Goal: Task Accomplishment & Management: Complete application form

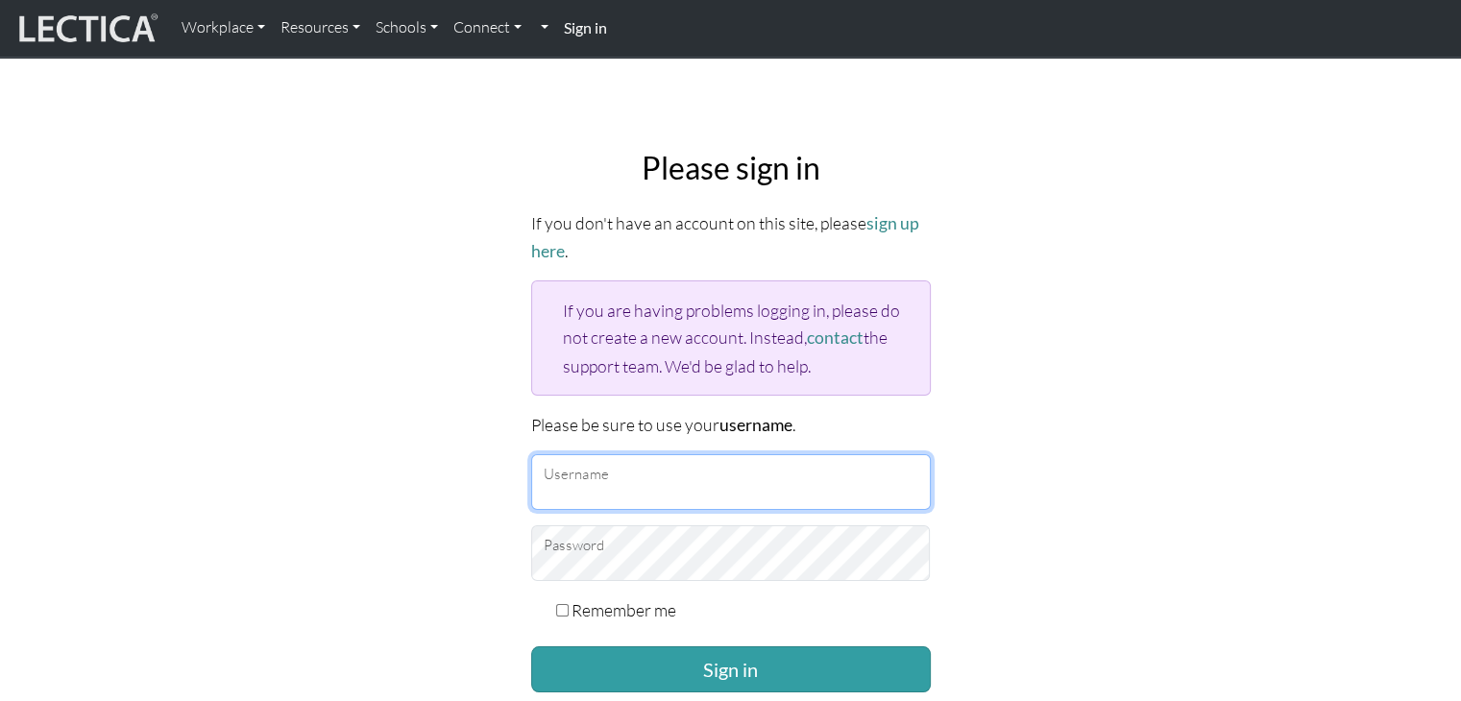
click at [596, 484] on input "Username" at bounding box center [731, 482] width 400 height 56
type input "Atenea"
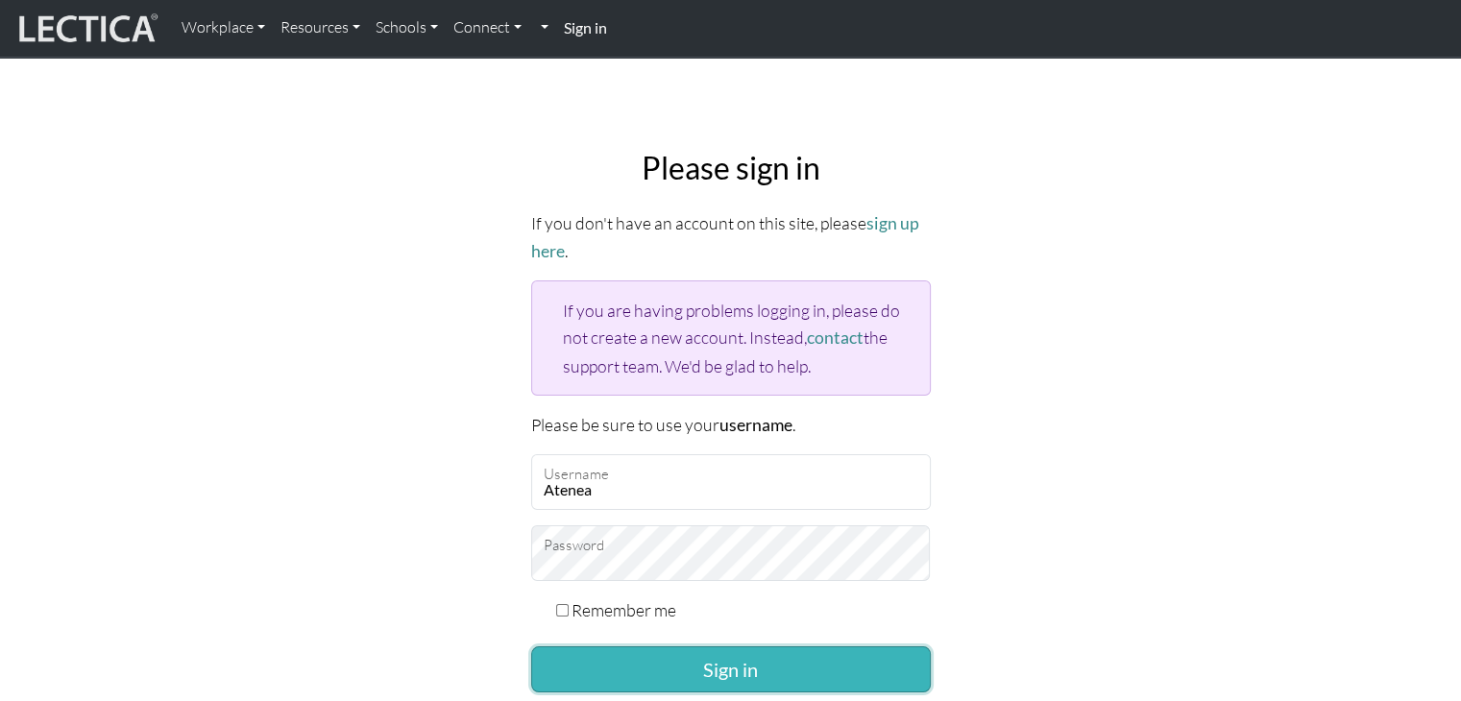
click at [661, 663] on button "Sign in" at bounding box center [731, 669] width 400 height 46
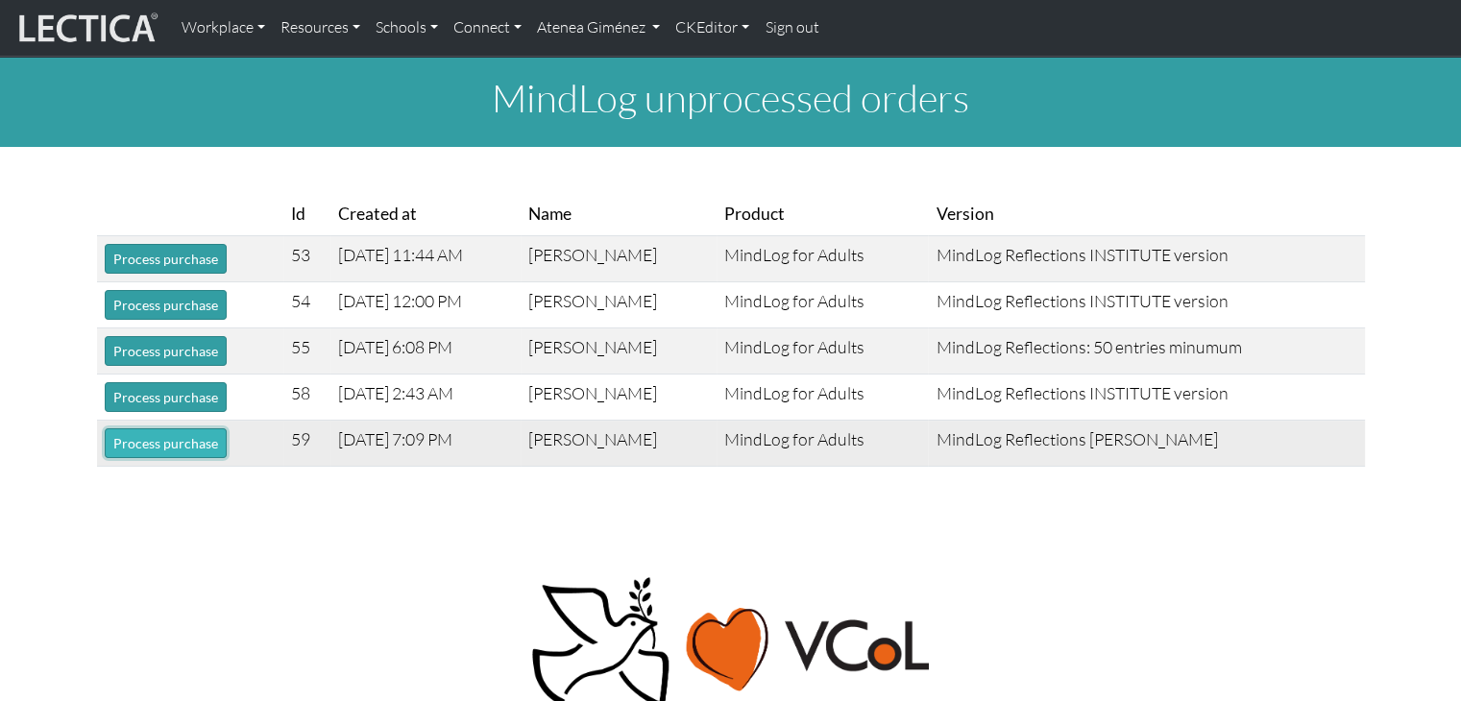
click at [204, 450] on button "Process purchase" at bounding box center [166, 443] width 122 height 30
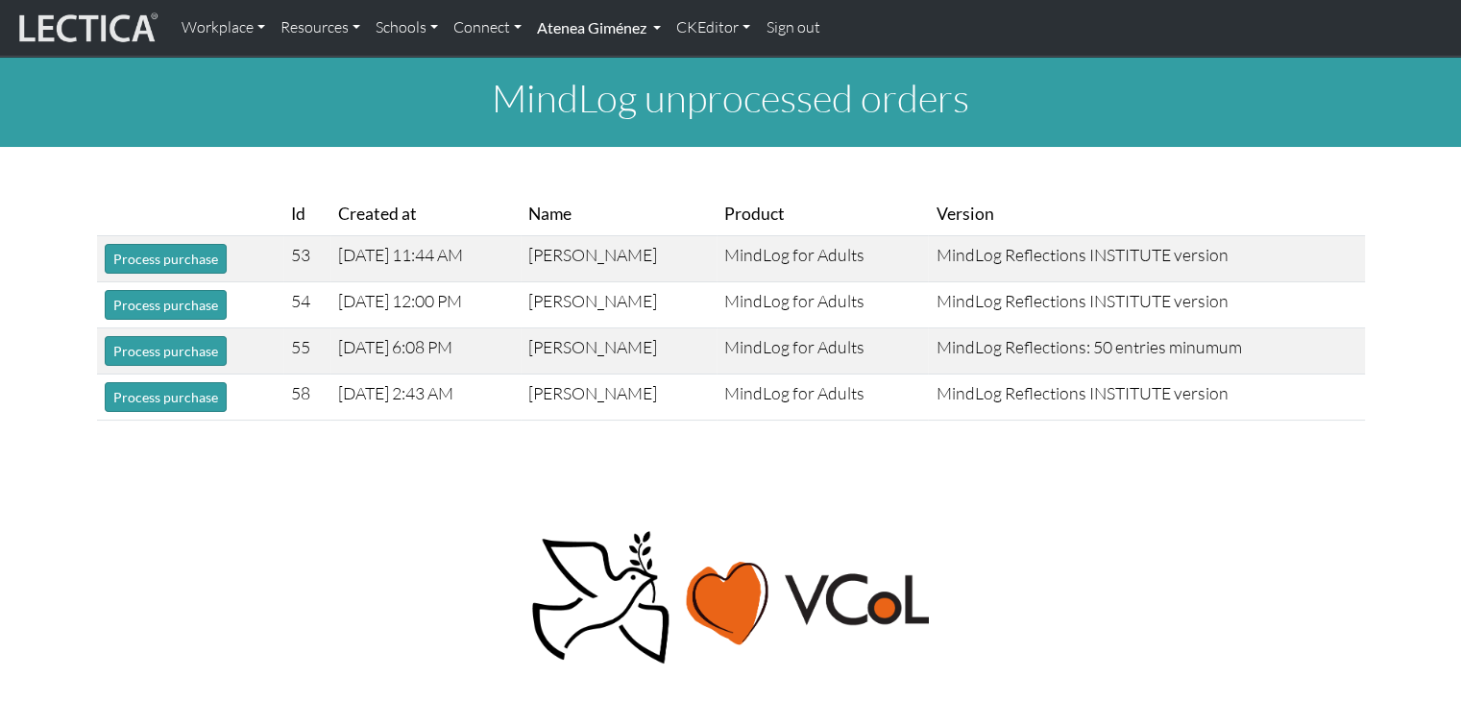
click at [592, 36] on link "Atenea Giménez" at bounding box center [598, 28] width 139 height 40
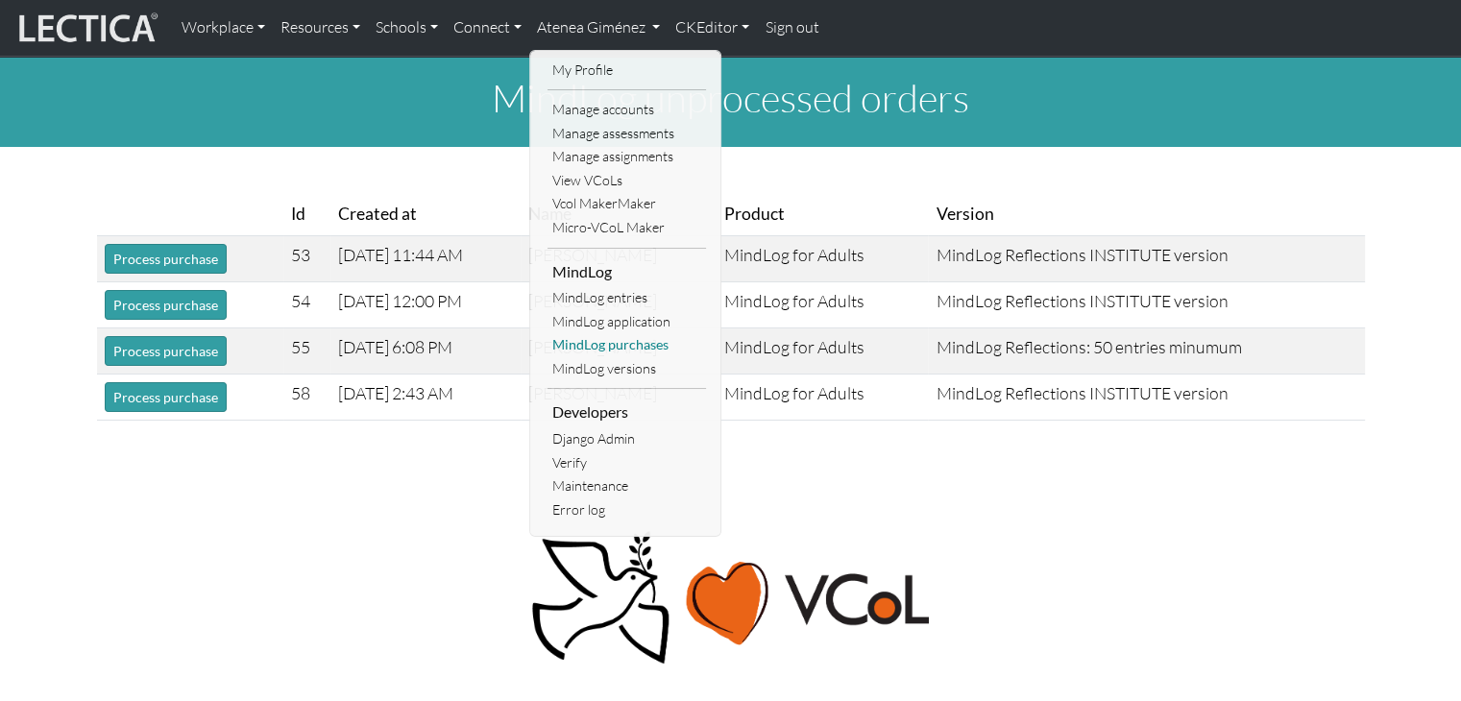
click at [618, 343] on link "MindLog purchases" at bounding box center [626, 345] width 158 height 24
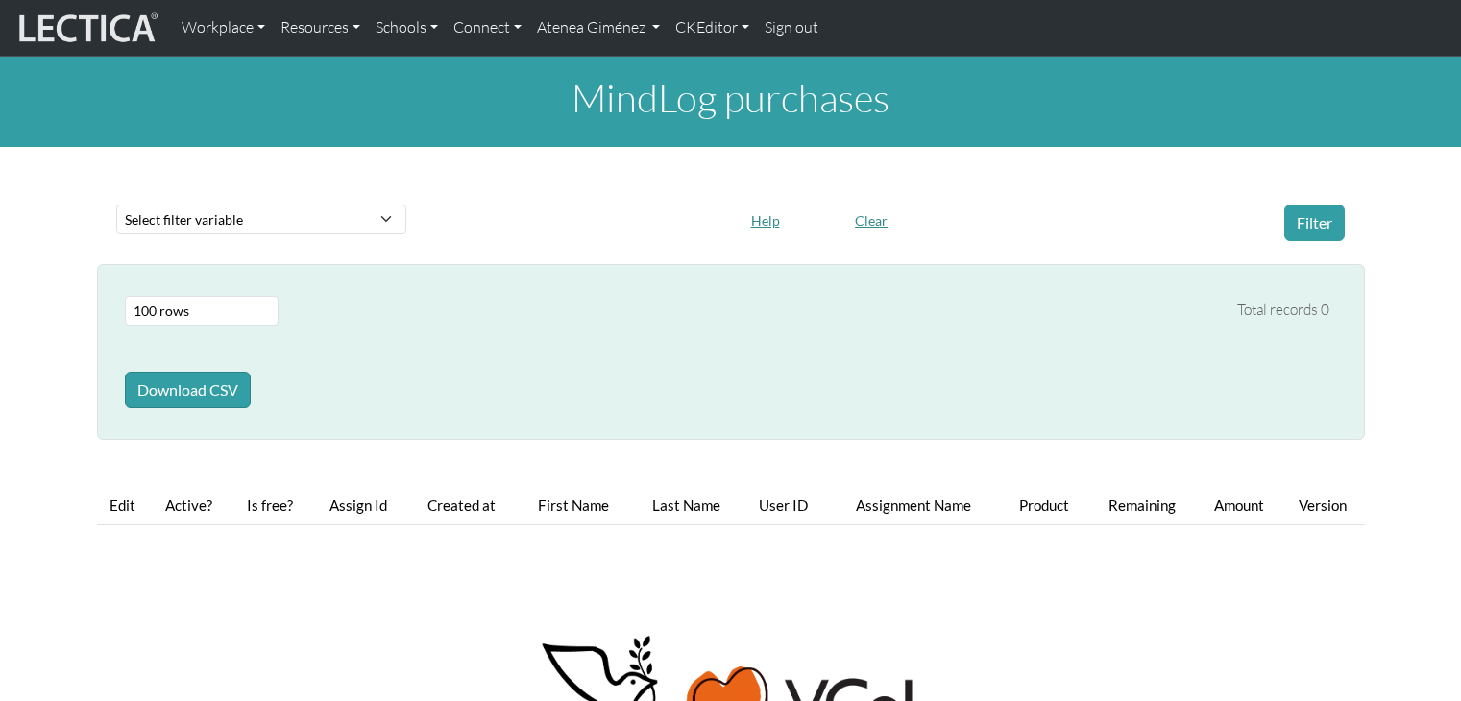
select select "100"
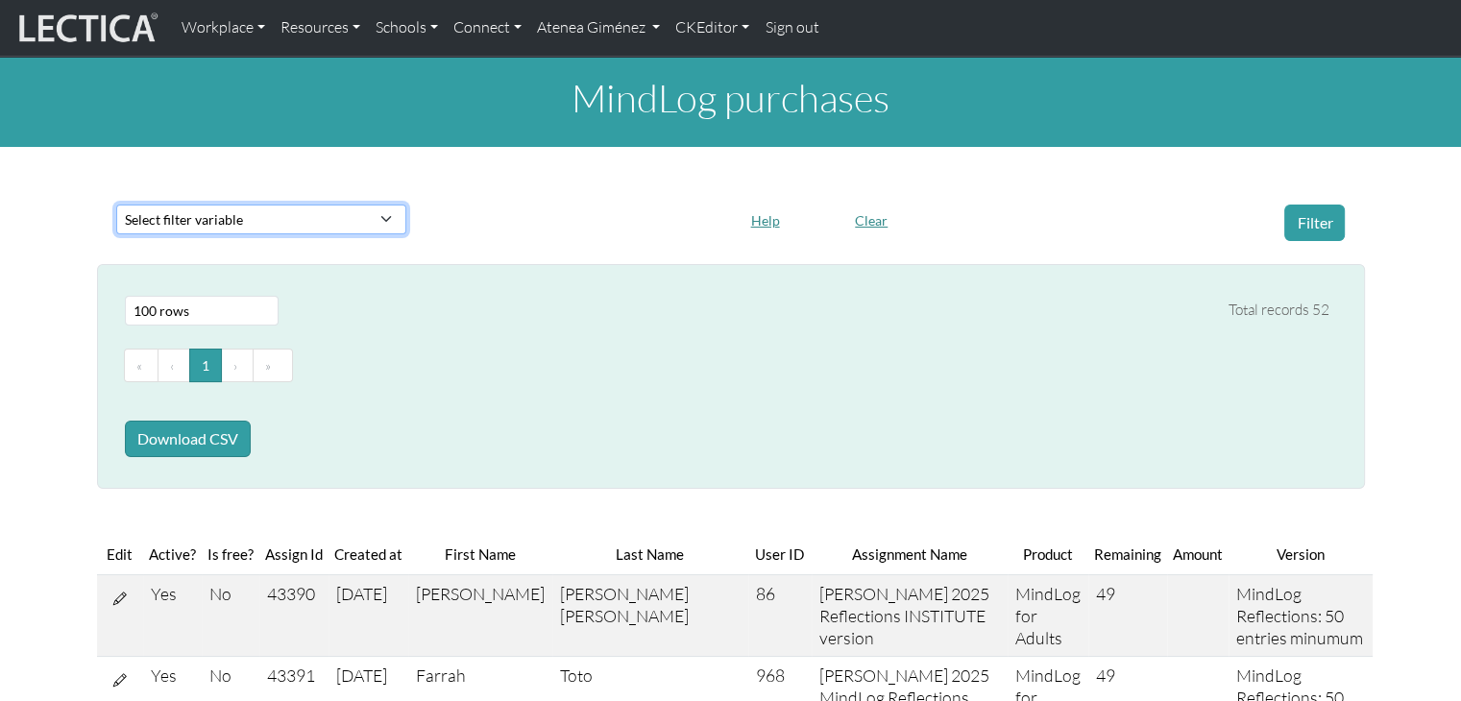
click at [255, 222] on select "Select filter variable First name Last name Version User ID Amount Created at P…" at bounding box center [261, 220] width 290 height 30
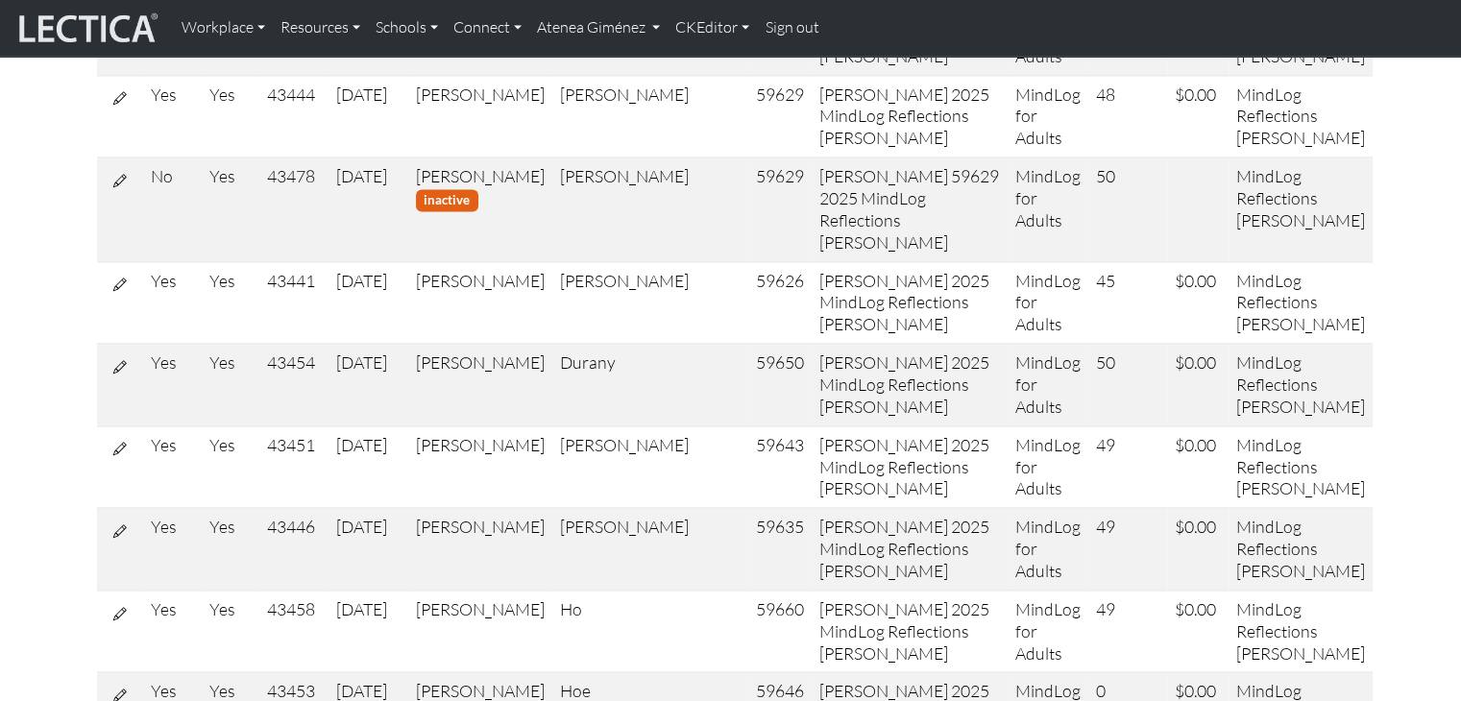
scroll to position [2689, 0]
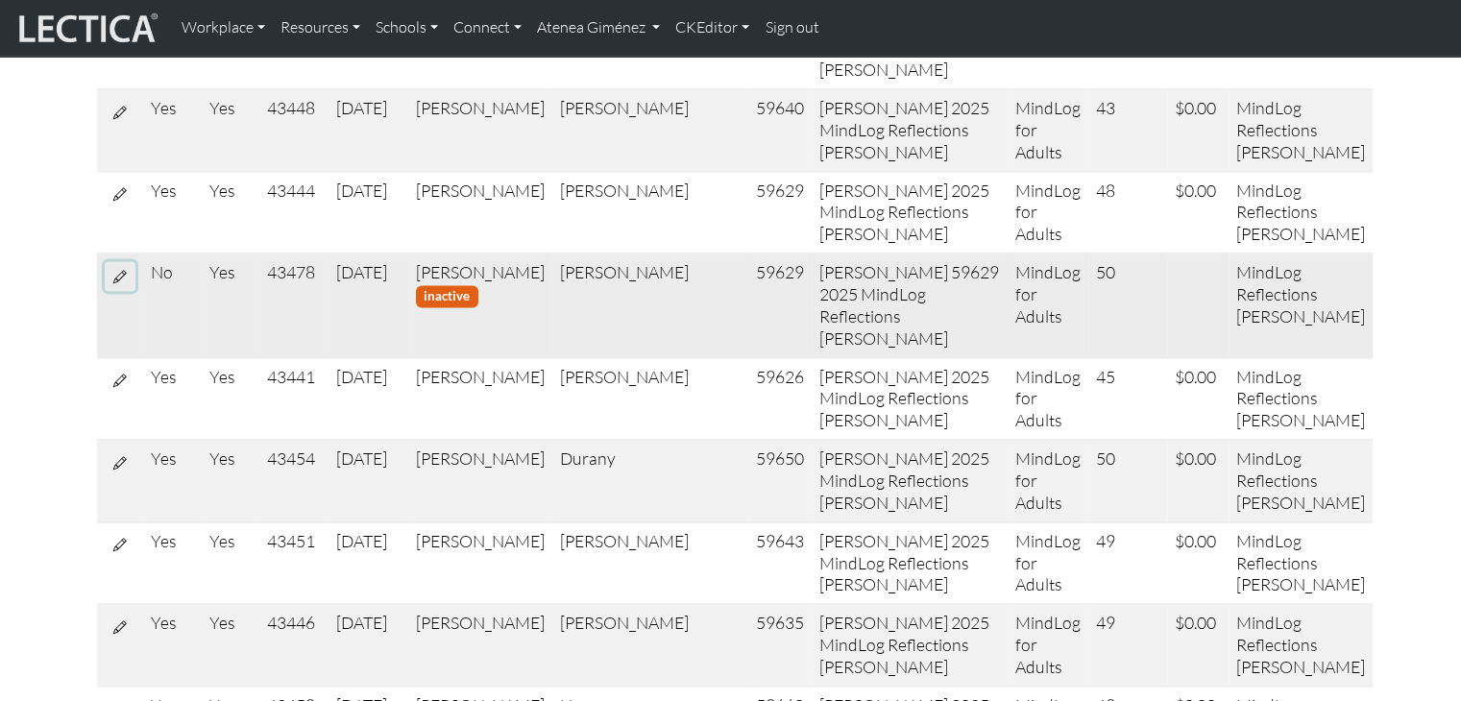
click at [122, 268] on icon at bounding box center [119, 276] width 13 height 16
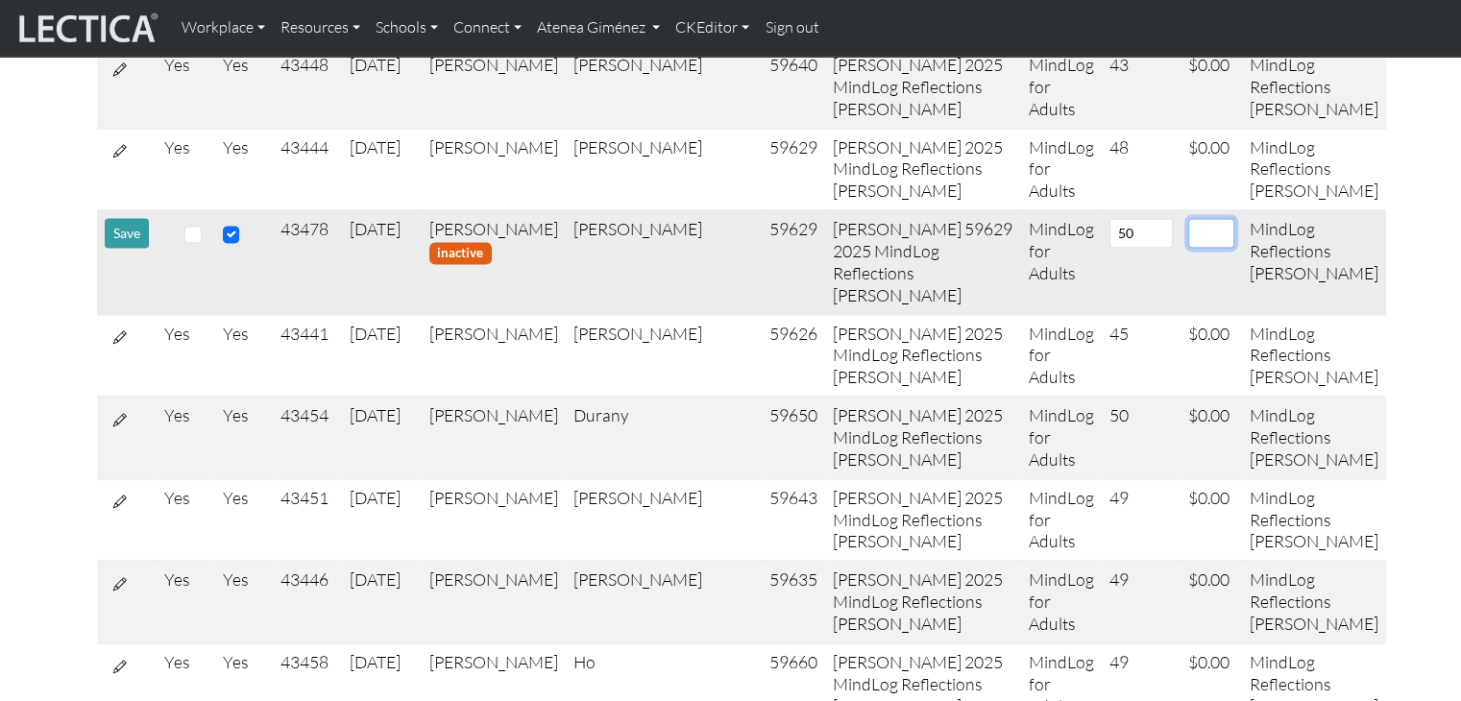
click at [1188, 247] on input "number" at bounding box center [1211, 233] width 46 height 30
type input "0"
click at [58, 256] on div "MindLog purchases Select filter variable First name Last name Version User ID A…" at bounding box center [730, 46] width 1461 height 5444
click at [114, 248] on button "Save" at bounding box center [127, 233] width 44 height 30
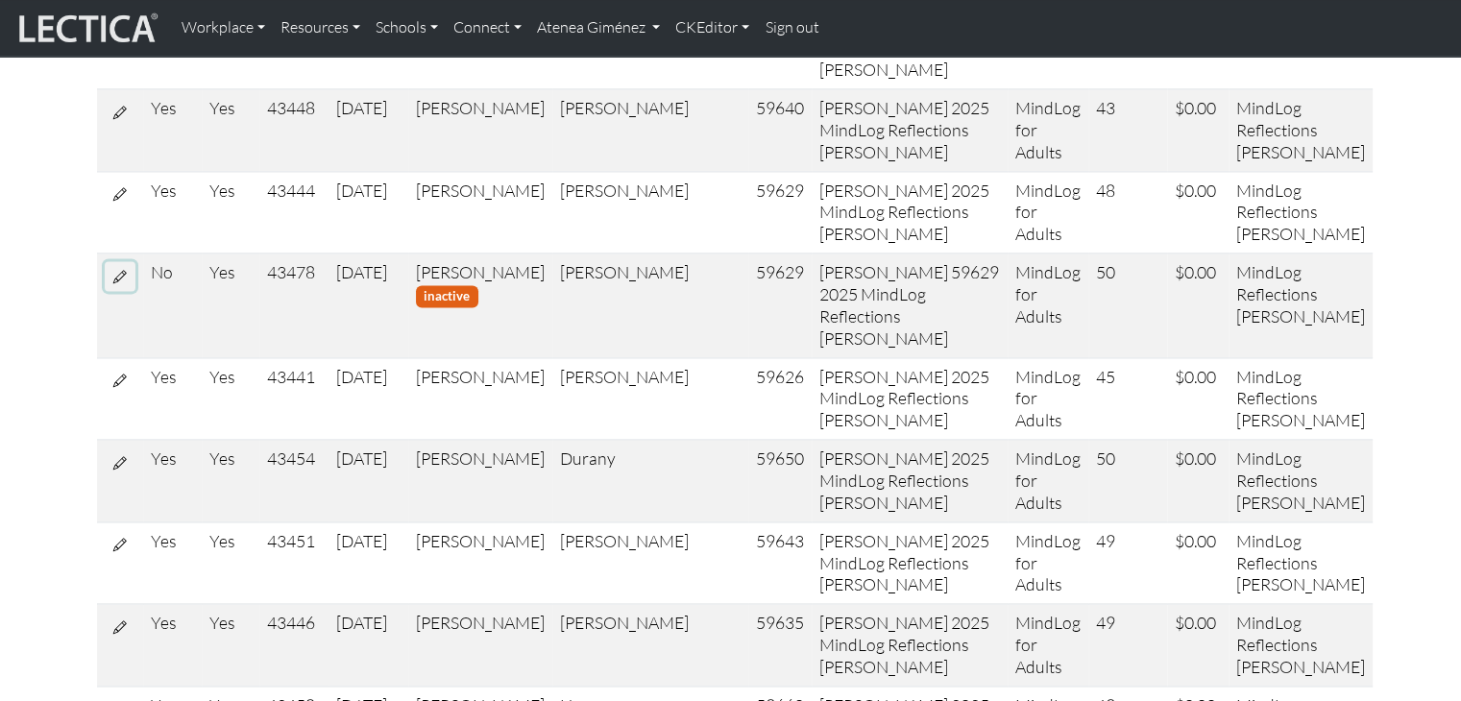
click at [114, 268] on icon at bounding box center [119, 276] width 13 height 16
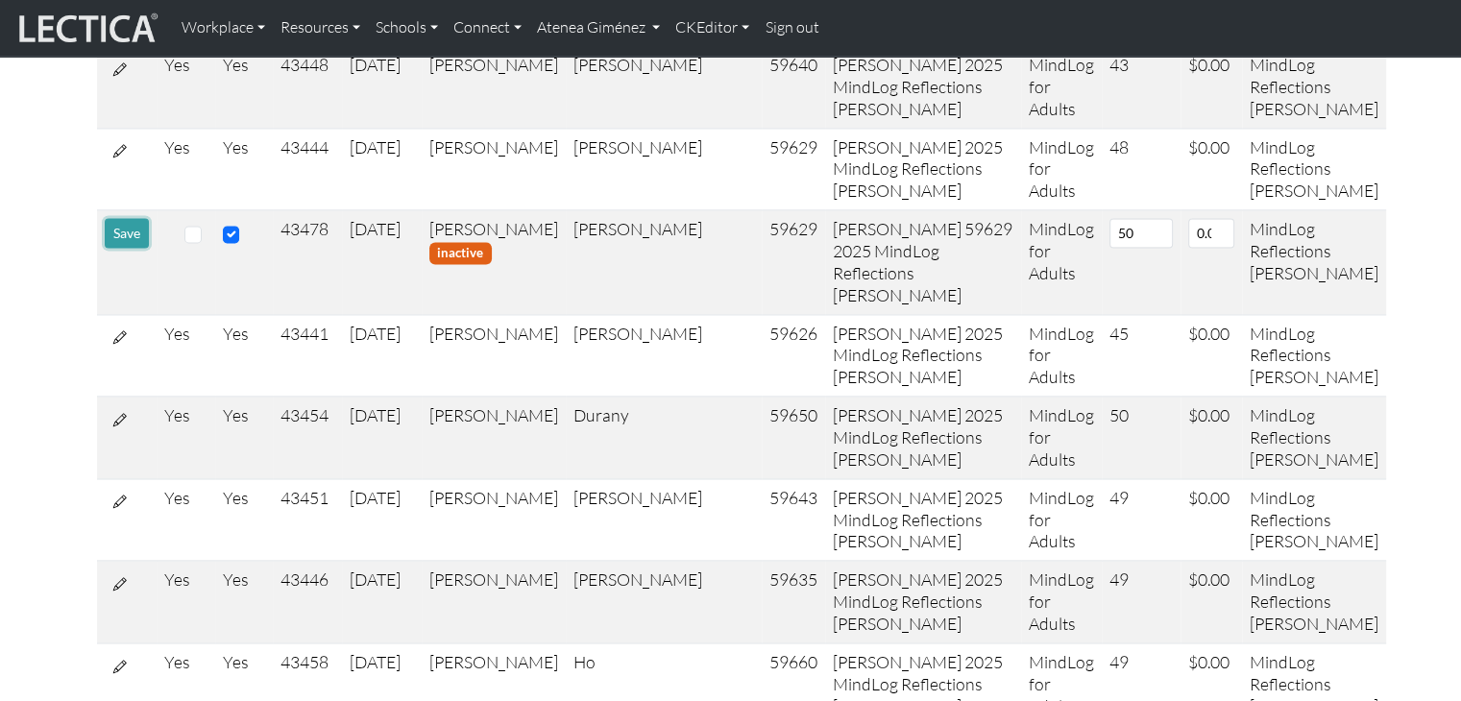
click at [114, 248] on button "Save" at bounding box center [127, 233] width 44 height 30
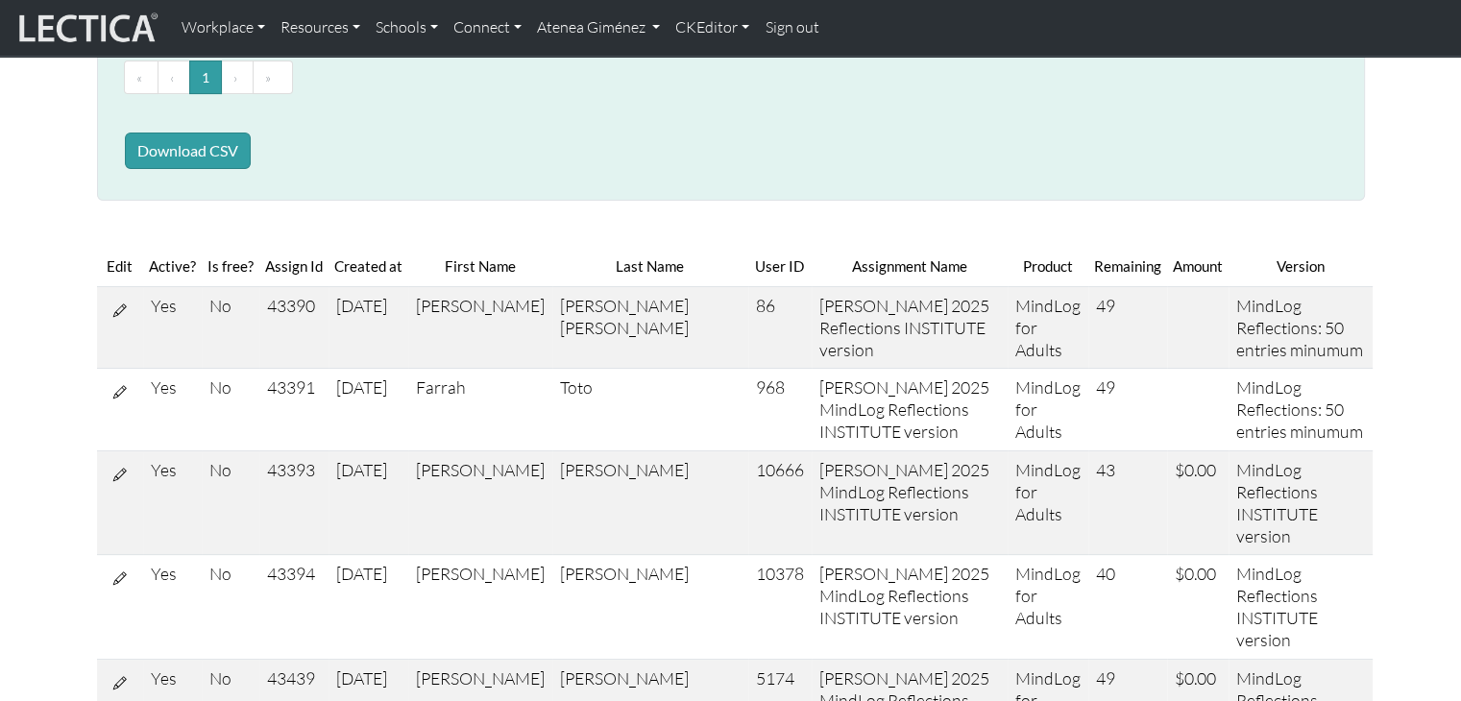
scroll to position [0, 0]
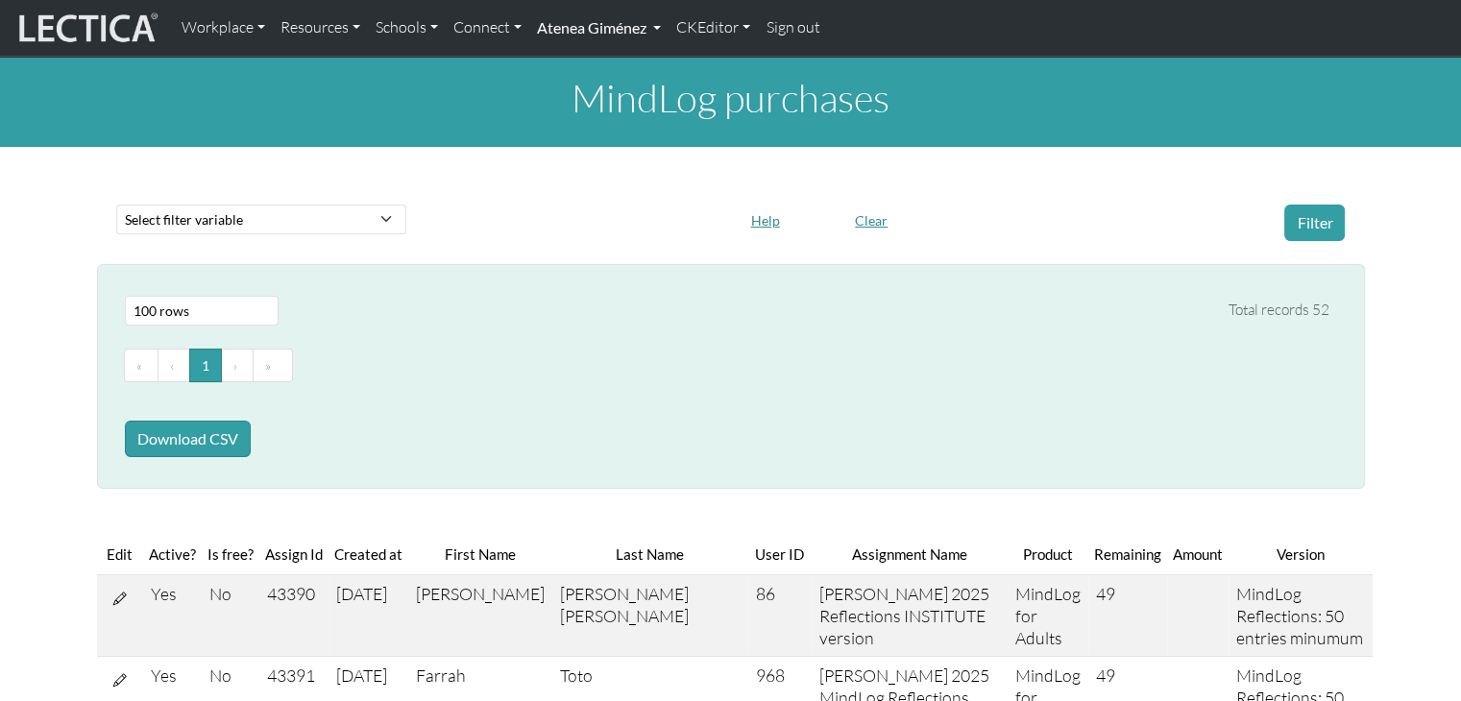
click at [634, 38] on link "Atenea Giménez" at bounding box center [598, 28] width 139 height 40
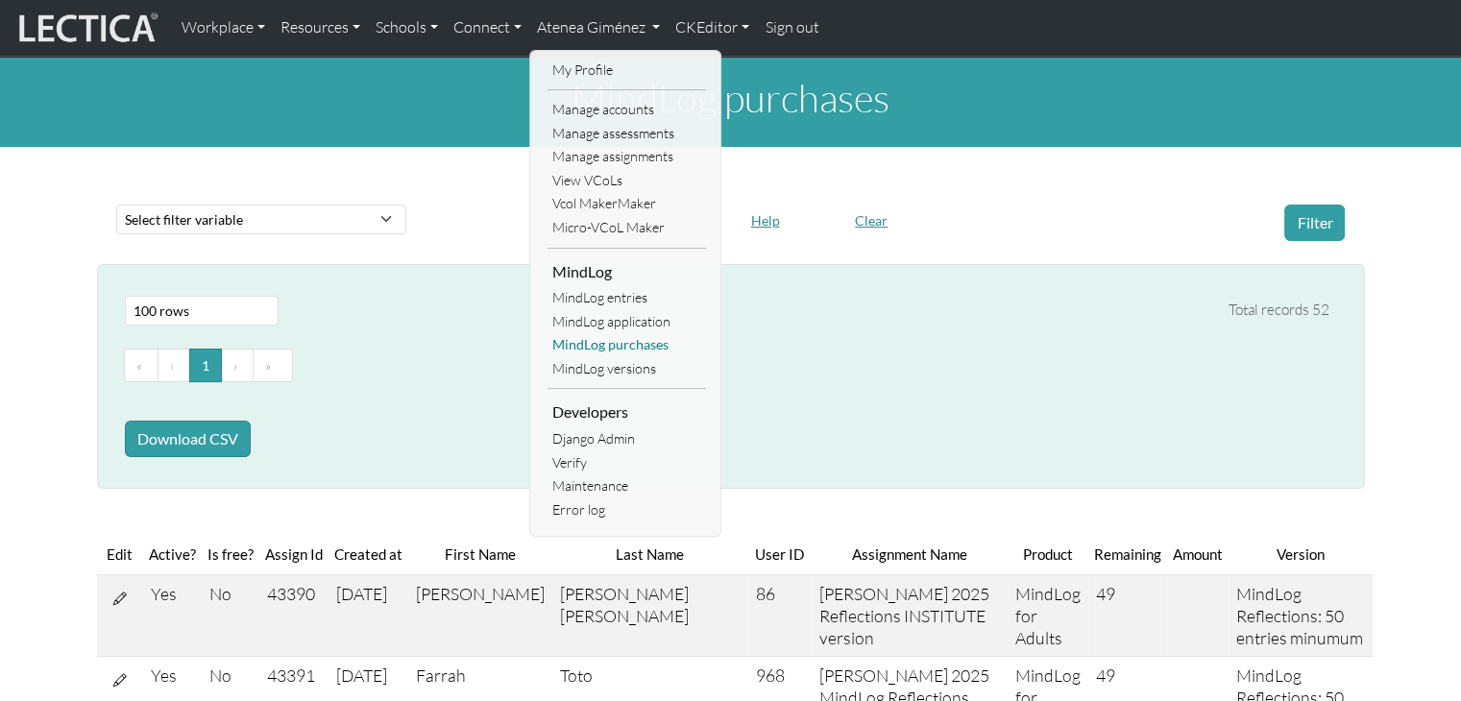
click at [631, 346] on link "MindLog purchases" at bounding box center [626, 345] width 158 height 24
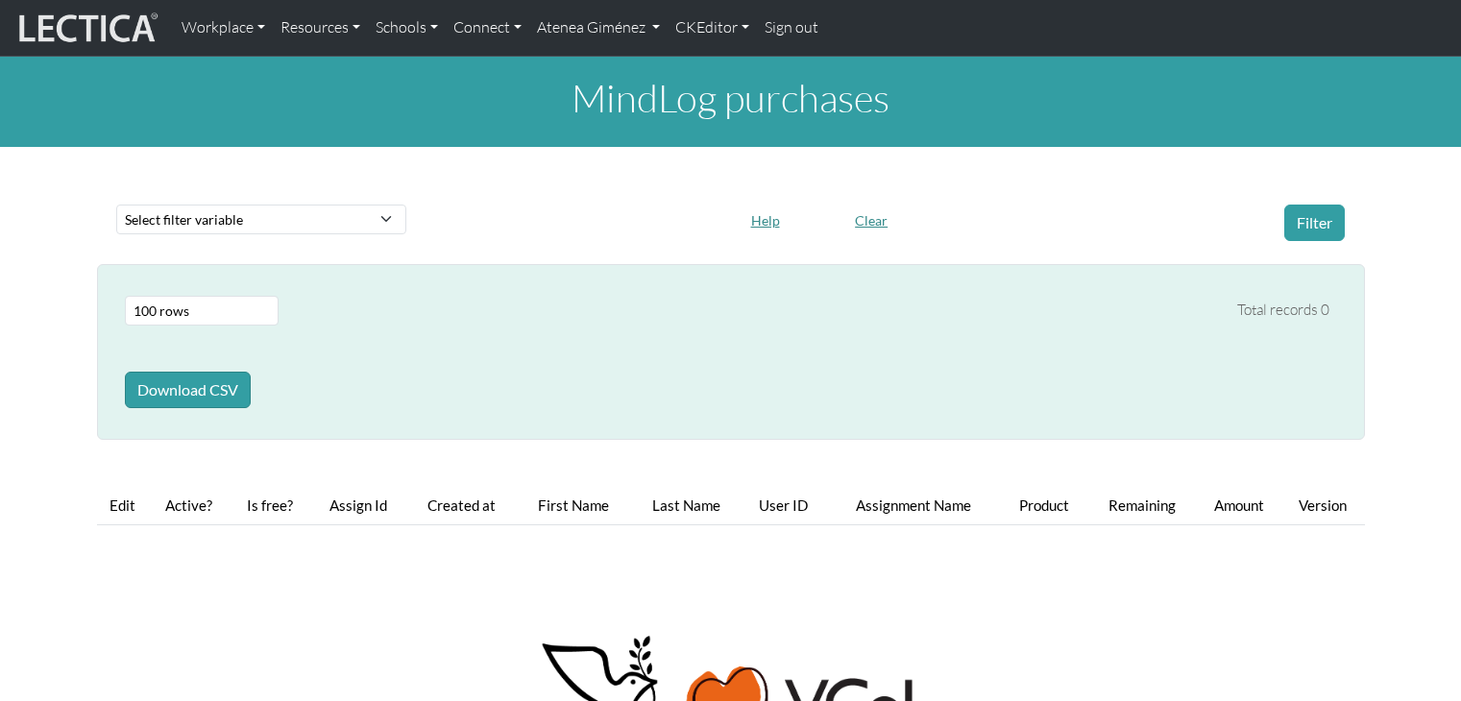
select select "100"
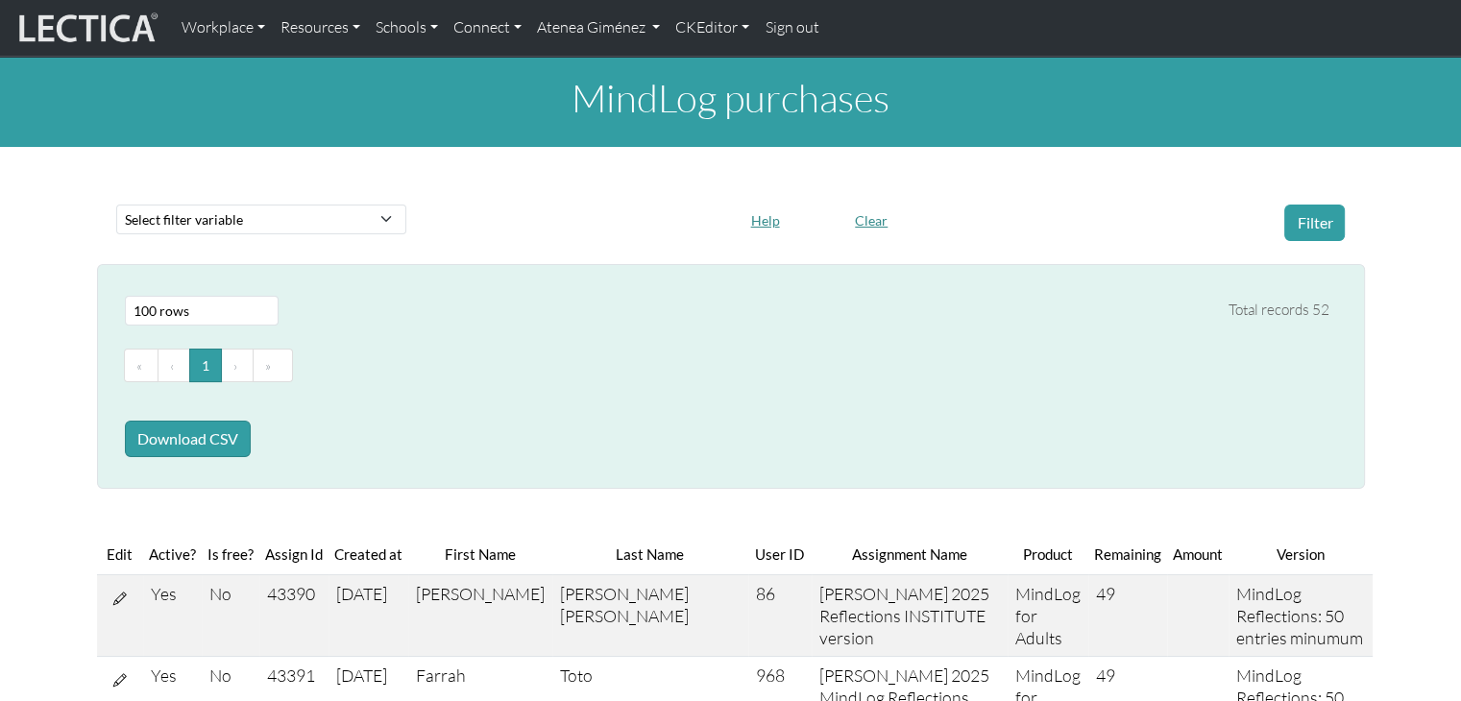
click at [608, 27] on link "Atenea Giménez" at bounding box center [598, 28] width 138 height 40
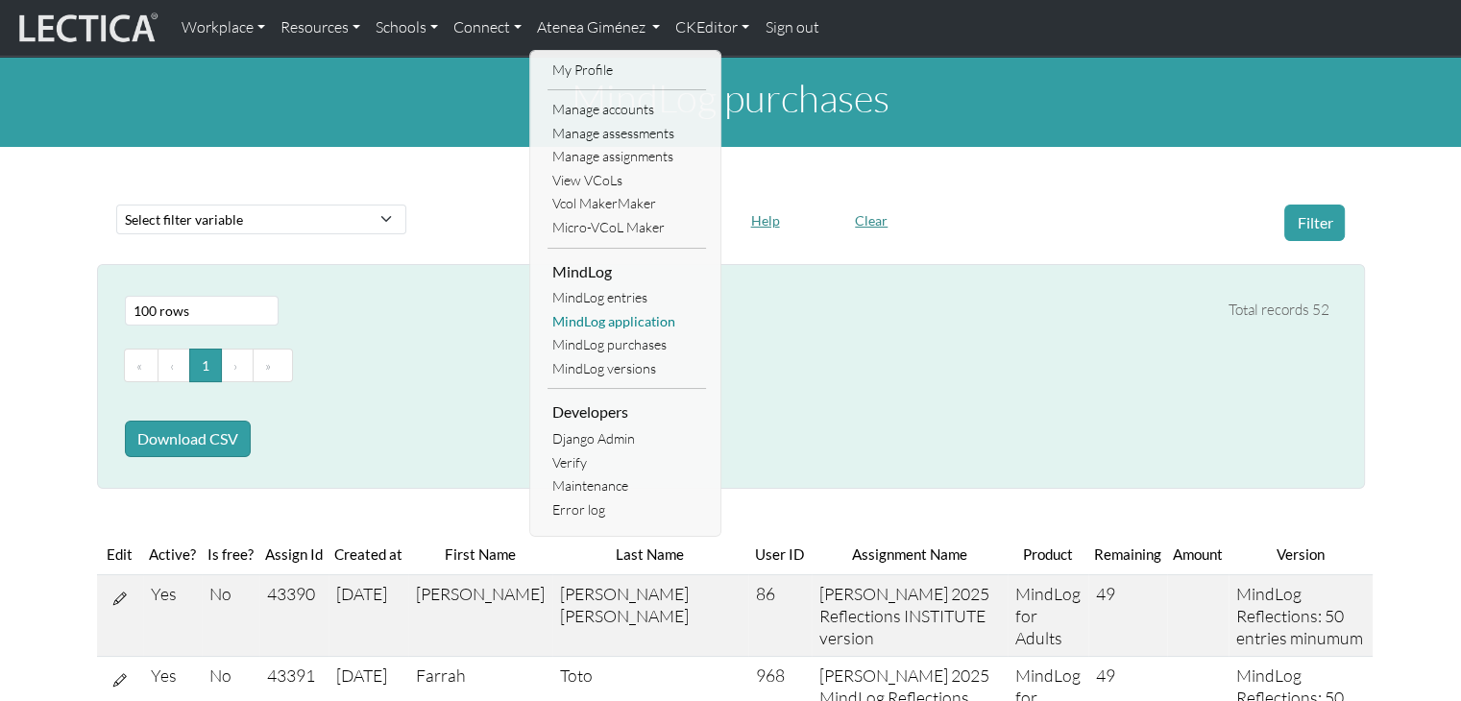
click at [636, 320] on link "MindLog application" at bounding box center [626, 322] width 158 height 24
